Goal: Information Seeking & Learning: Stay updated

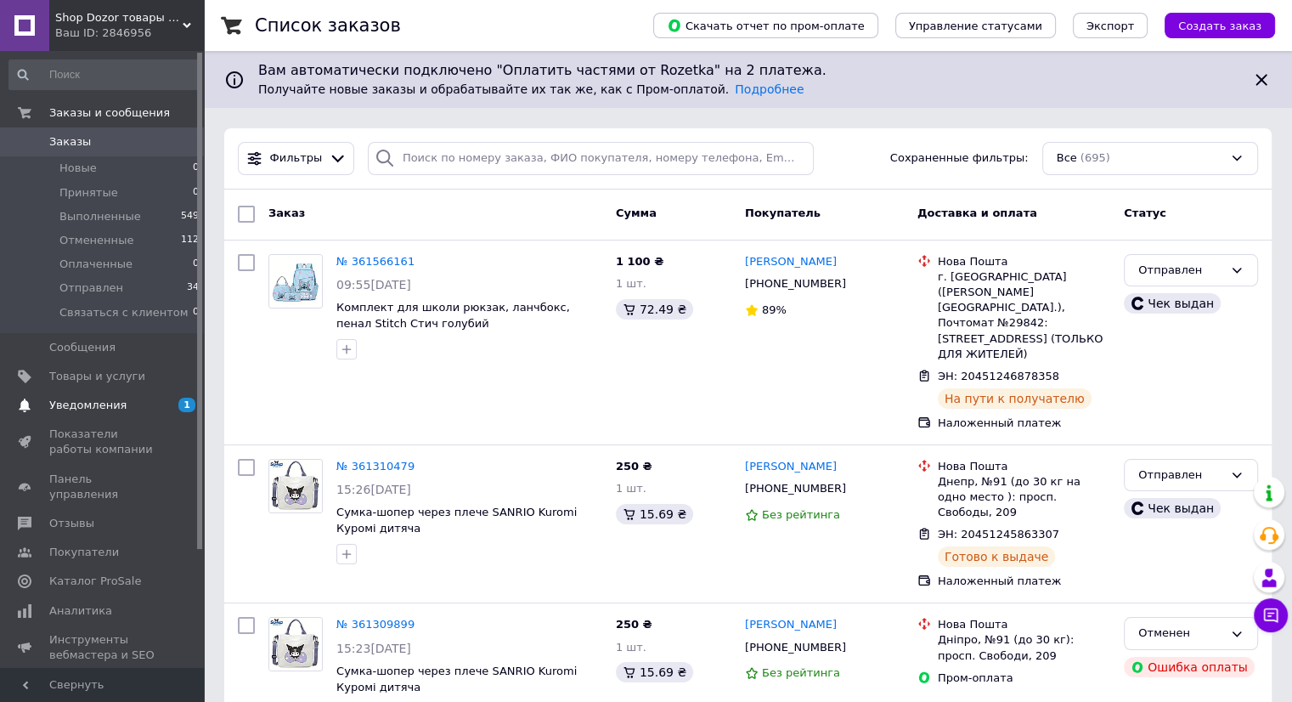
click at [136, 405] on span "Уведомления" at bounding box center [103, 405] width 108 height 15
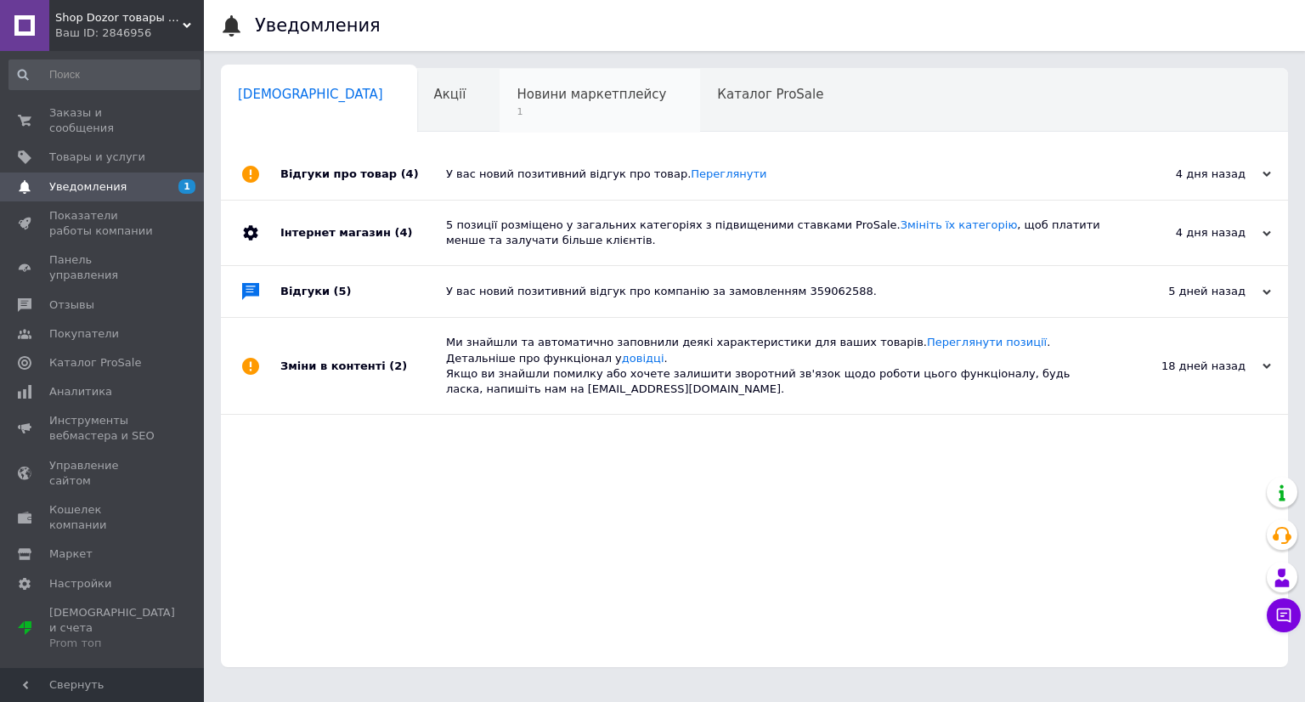
click at [516, 110] on span "1" at bounding box center [591, 111] width 150 height 13
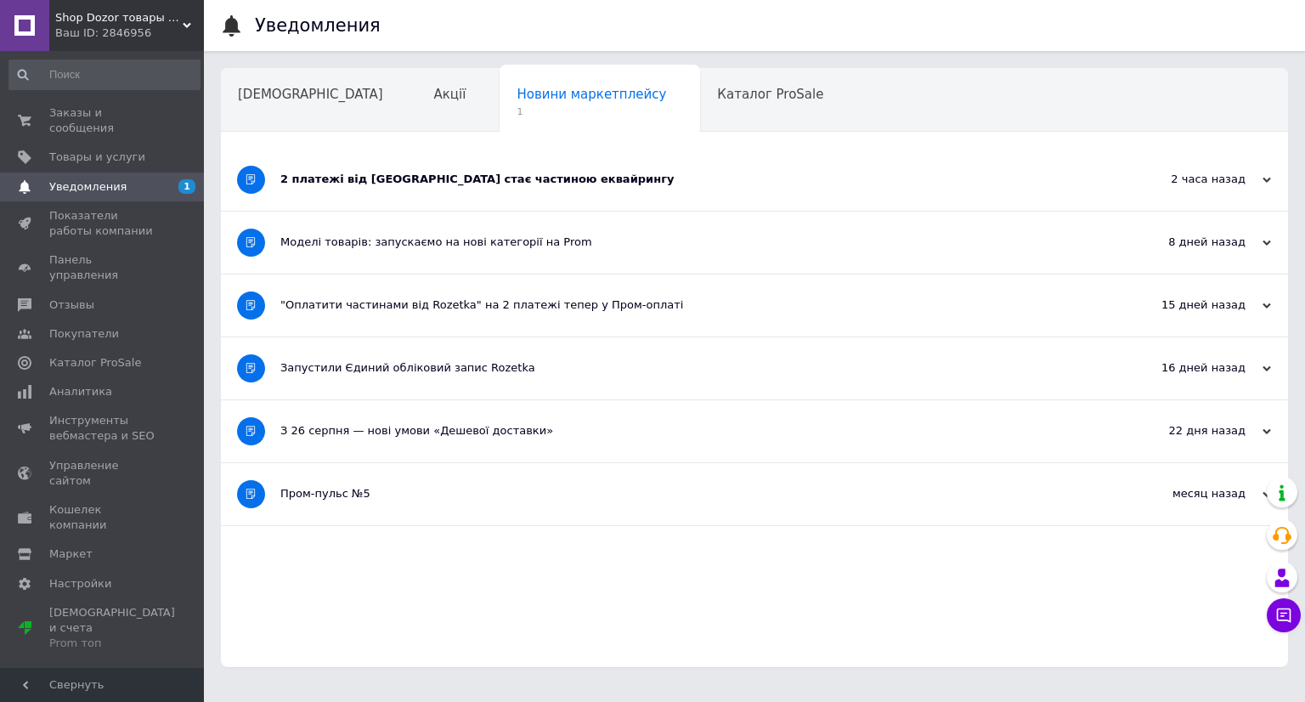
click at [457, 183] on div "2 платежі від [GEOGRAPHIC_DATA] стає частиною еквайрингу" at bounding box center [690, 179] width 821 height 15
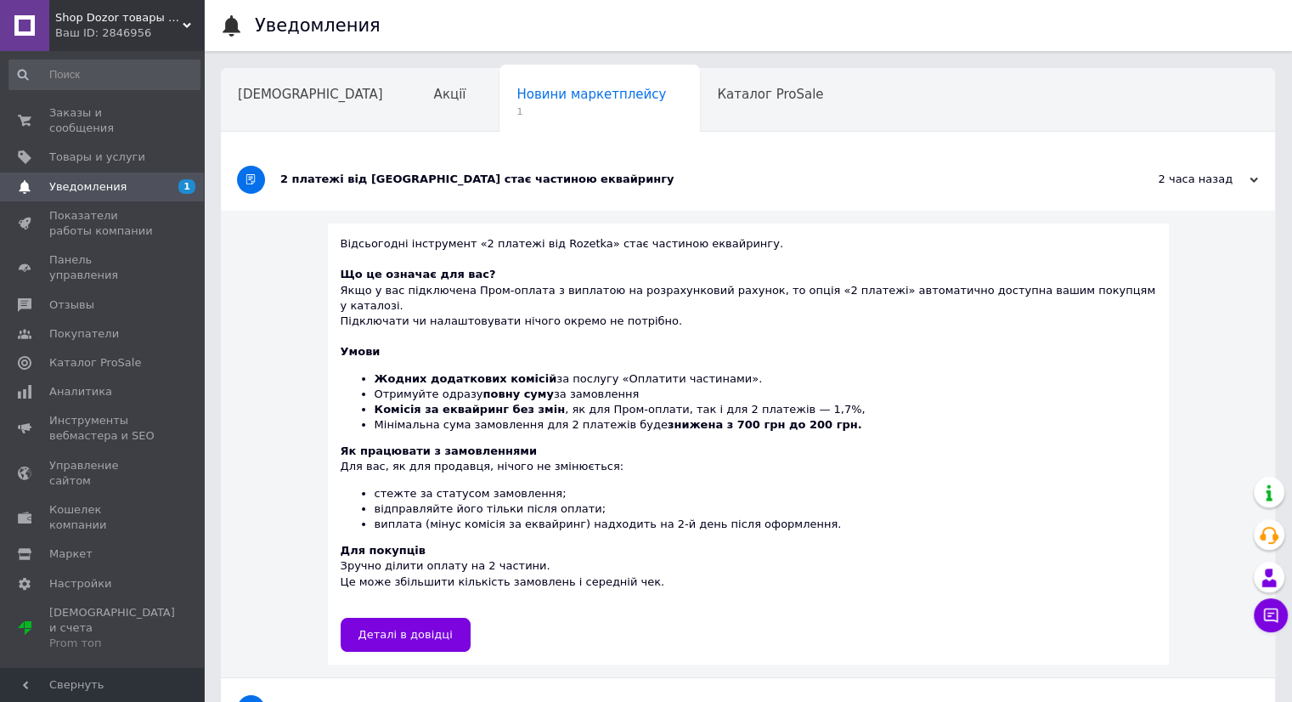
drag, startPoint x: 90, startPoint y: 109, endPoint x: 131, endPoint y: 87, distance: 46.4
click at [90, 108] on span "Заказы и сообщения" at bounding box center [103, 120] width 108 height 31
